Goal: Navigation & Orientation: Find specific page/section

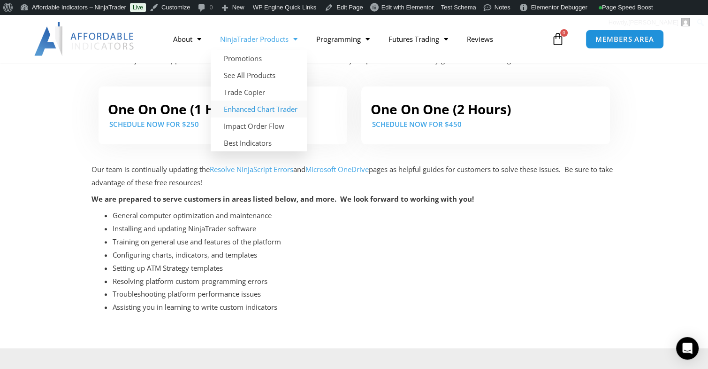
click at [254, 109] on link "Enhanced Chart Trader" at bounding box center [259, 108] width 96 height 17
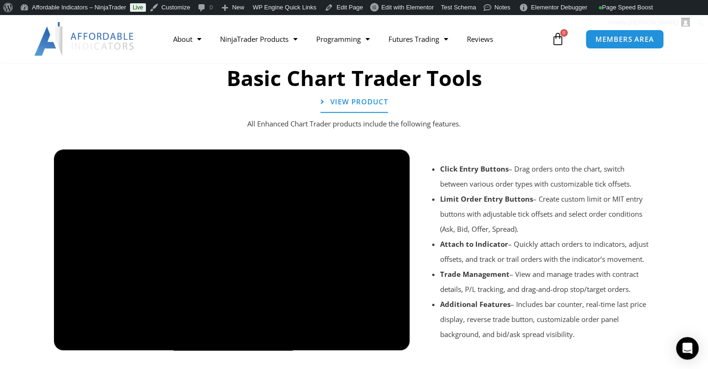
scroll to position [704, 0]
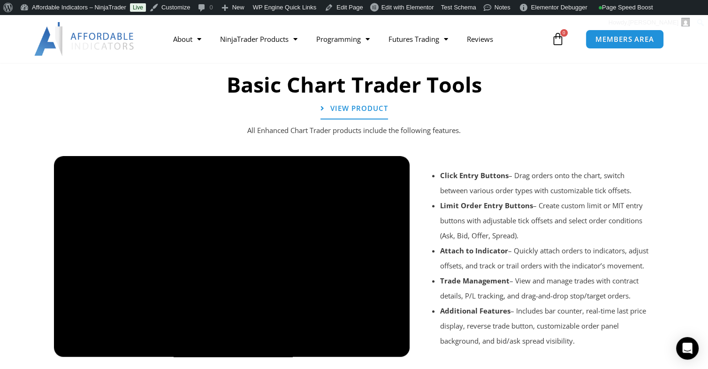
click at [69, 349] on div at bounding box center [354, 369] width 610 height 45
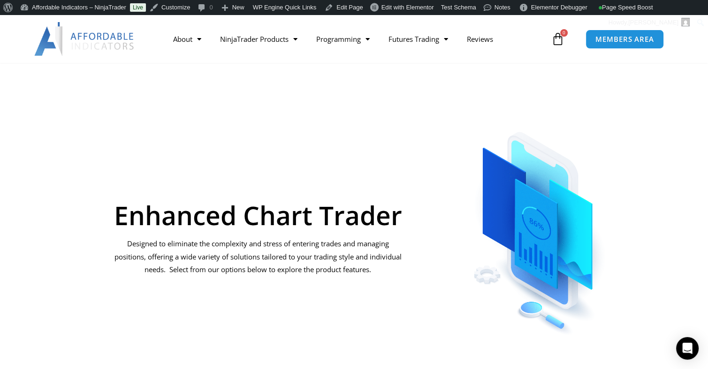
scroll to position [0, 0]
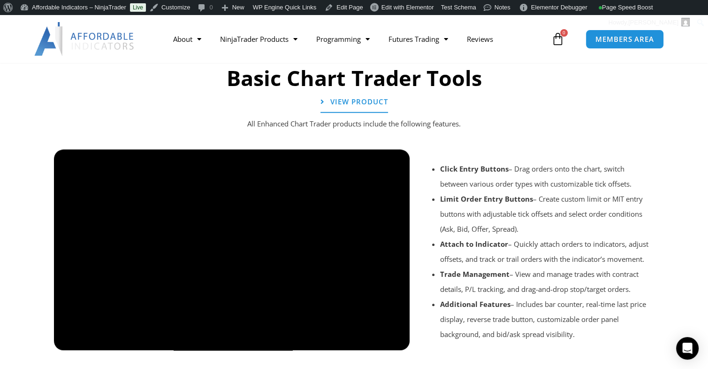
scroll to position [751, 0]
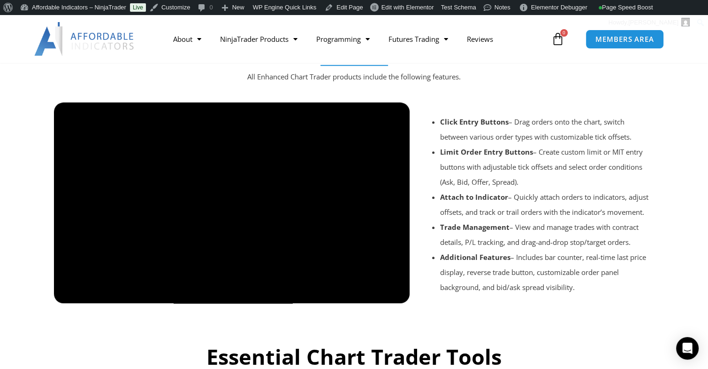
click at [69, 293] on div at bounding box center [354, 315] width 610 height 45
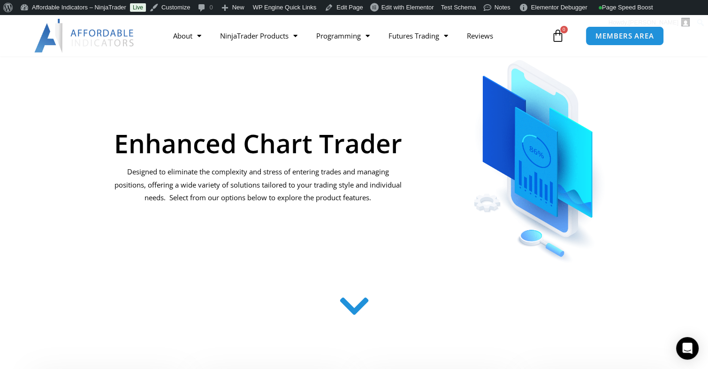
scroll to position [47, 0]
